Goal: Task Accomplishment & Management: Complete application form

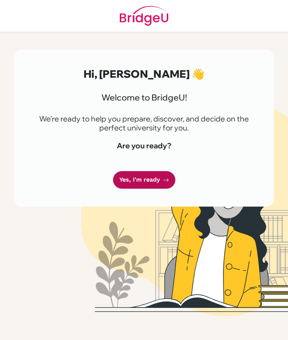
click at [145, 177] on link "Yes, I'm ready" at bounding box center [144, 180] width 62 height 18
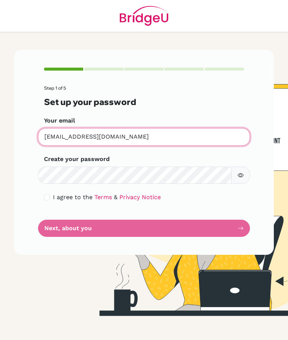
click at [129, 130] on input "[EMAIL_ADDRESS][DOMAIN_NAME]" at bounding box center [144, 137] width 212 height 18
click at [98, 134] on input "[EMAIL_ADDRESS][DOMAIN_NAME]" at bounding box center [144, 137] width 212 height 18
click at [127, 135] on input "[EMAIL_ADDRESS][DOMAIN_NAME]" at bounding box center [144, 137] width 212 height 18
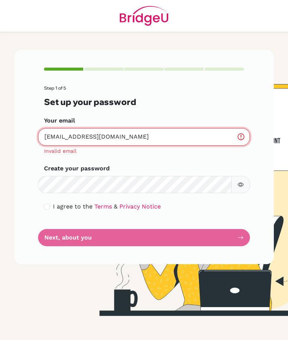
type input "[EMAIL_ADDRESS][DOMAIN_NAME]"
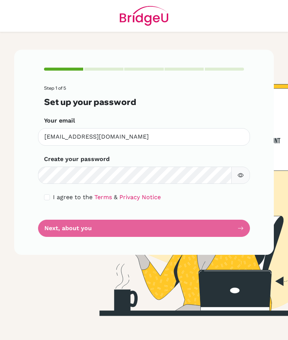
click at [170, 145] on input "[EMAIL_ADDRESS][DOMAIN_NAME]" at bounding box center [144, 137] width 212 height 18
click at [245, 178] on button "button" at bounding box center [241, 175] width 19 height 17
click at [142, 223] on form "Step 1 of 5 Set up your password Your email [EMAIL_ADDRESS][DOMAIN_NAME] Invali…" at bounding box center [144, 161] width 200 height 151
click at [156, 227] on form "Step 1 of 5 Set up your password Your email [EMAIL_ADDRESS][DOMAIN_NAME] Invali…" at bounding box center [144, 161] width 200 height 151
click at [228, 227] on form "Step 1 of 5 Set up your password Your email [EMAIL_ADDRESS][DOMAIN_NAME] Invali…" at bounding box center [144, 161] width 200 height 151
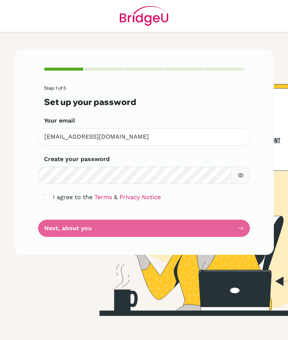
click at [220, 221] on form "Step 1 of 5 Set up your password Your email [EMAIL_ADDRESS][DOMAIN_NAME] Invali…" at bounding box center [144, 161] width 200 height 151
click at [45, 197] on input "checkbox" at bounding box center [47, 197] width 6 height 6
checkbox input "true"
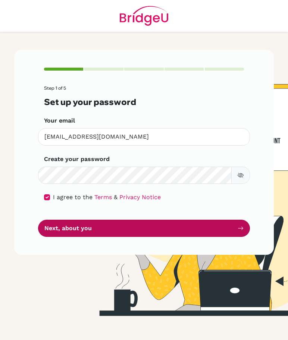
click at [118, 227] on button "Next, about you" at bounding box center [144, 229] width 212 height 18
